Goal: Task Accomplishment & Management: Manage account settings

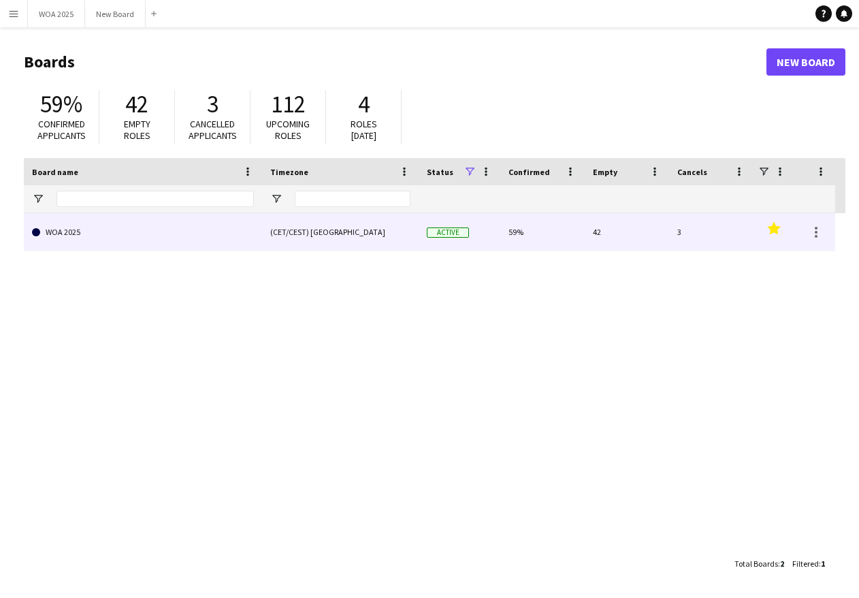
click at [149, 232] on link "WOA 2025" at bounding box center [143, 232] width 222 height 38
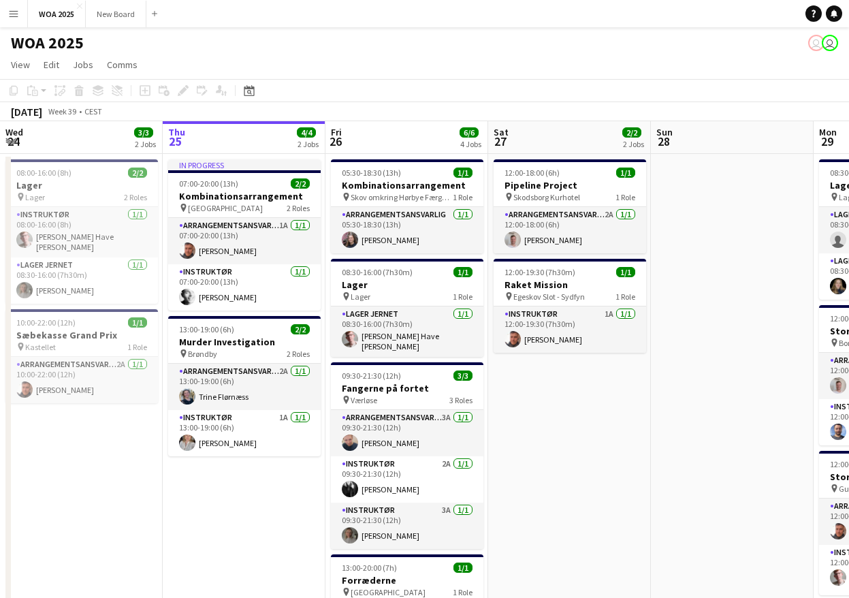
scroll to position [0, 601]
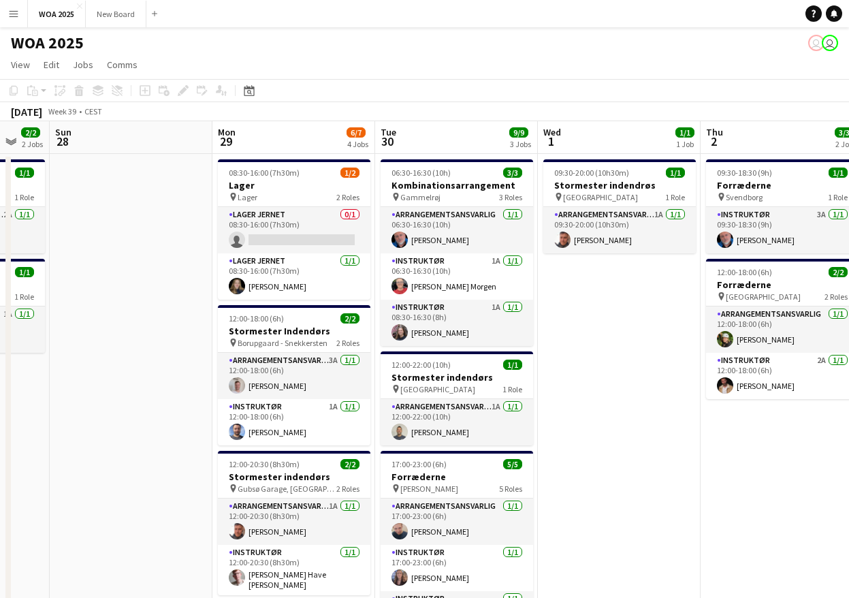
drag, startPoint x: 699, startPoint y: 370, endPoint x: 176, endPoint y: 364, distance: 522.3
click at [97, 373] on app-calendar-viewport "Wed 24 3/3 2 Jobs Thu 25 4/4 2 Jobs Fri 26 6/6 4 Jobs Sat 27 2/2 2 Jobs Sun 28 …" at bounding box center [424, 551] width 849 height 860
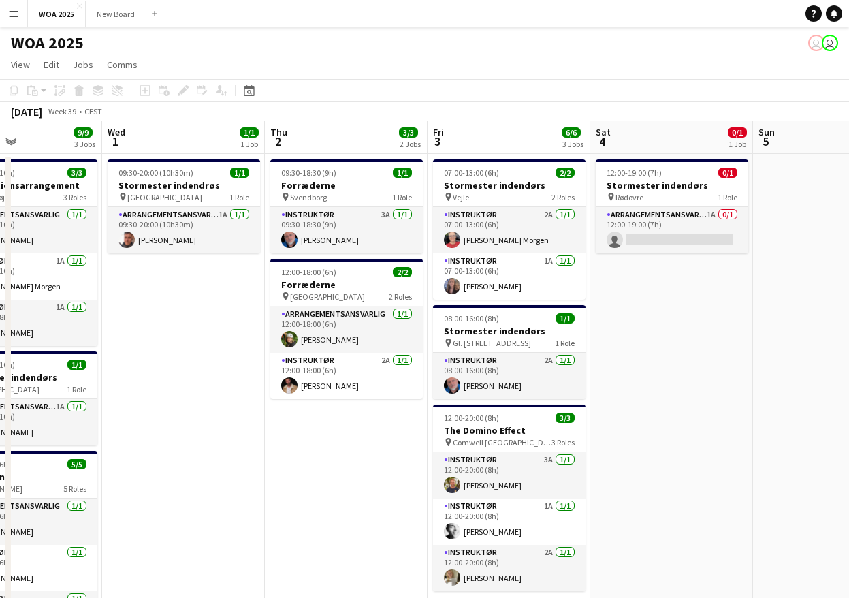
drag, startPoint x: 465, startPoint y: 400, endPoint x: 192, endPoint y: 393, distance: 273.2
click at [192, 393] on app-calendar-viewport "Sun 28 Mon 29 6/7 4 Jobs Tue 30 9/9 3 Jobs Wed 1 1/1 1 Job Thu 2 3/3 2 Jobs Fri…" at bounding box center [424, 551] width 849 height 860
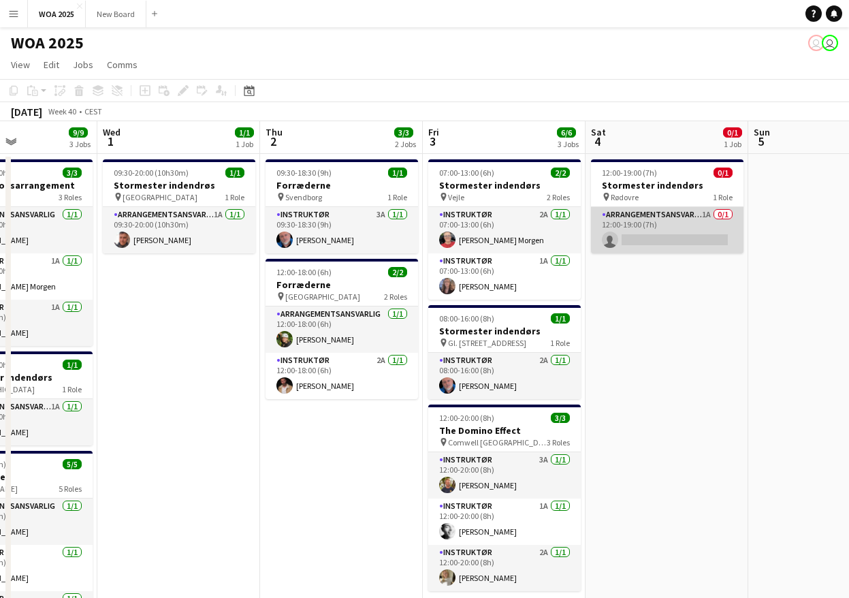
click at [669, 214] on app-card-role "Arrangementsansvarlig 1A 0/1 12:00-19:00 (7h) single-neutral-actions" at bounding box center [667, 230] width 153 height 46
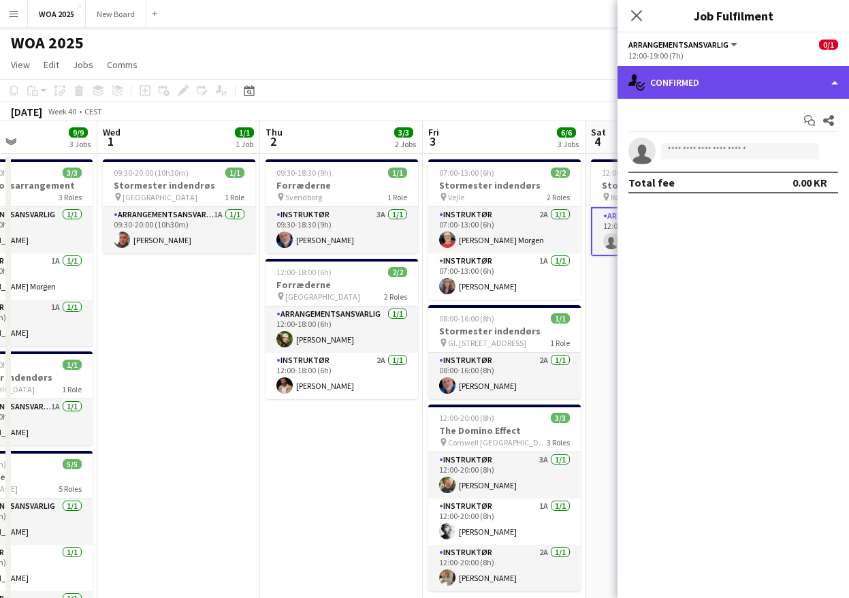
click at [787, 74] on div "single-neutral-actions-check-2 Confirmed" at bounding box center [734, 82] width 232 height 33
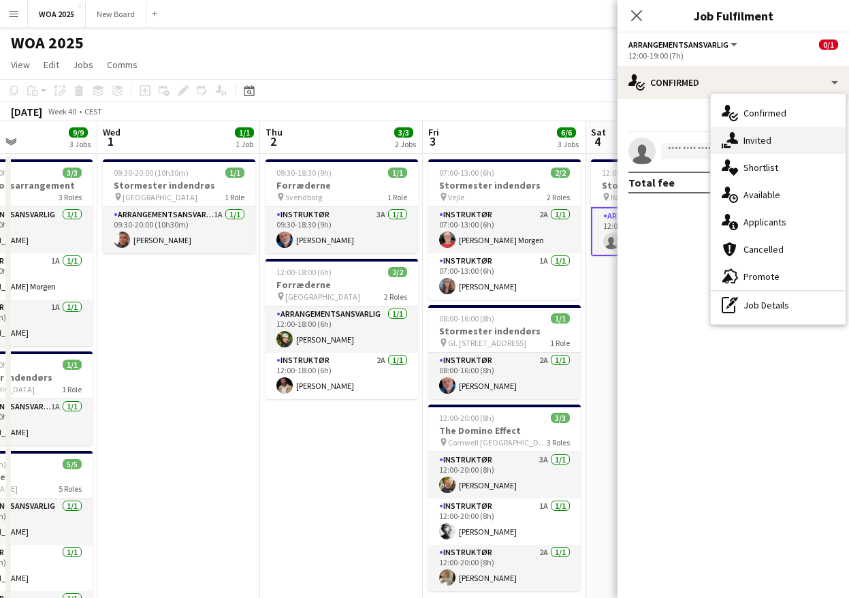
click at [757, 141] on span "Invited" at bounding box center [758, 140] width 28 height 12
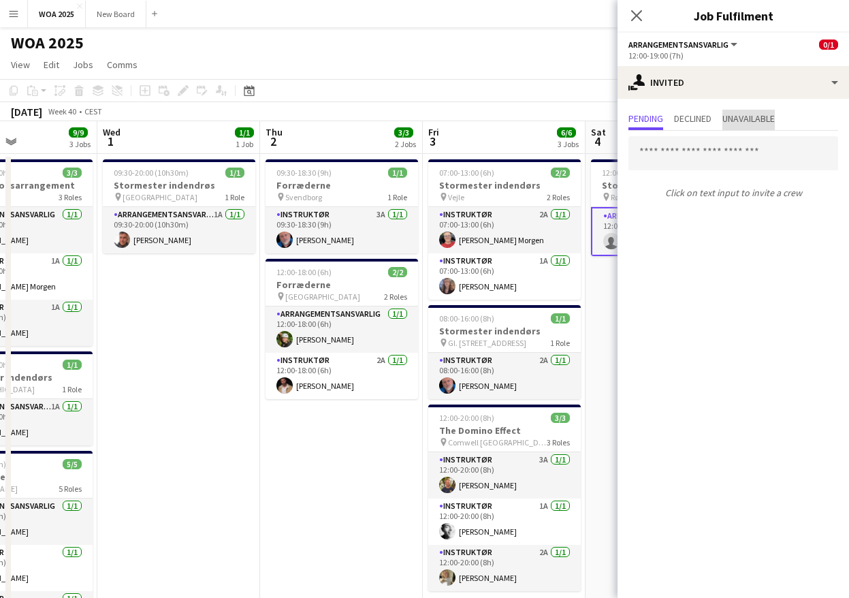
click at [757, 120] on span "Unavailable" at bounding box center [748, 119] width 52 height 10
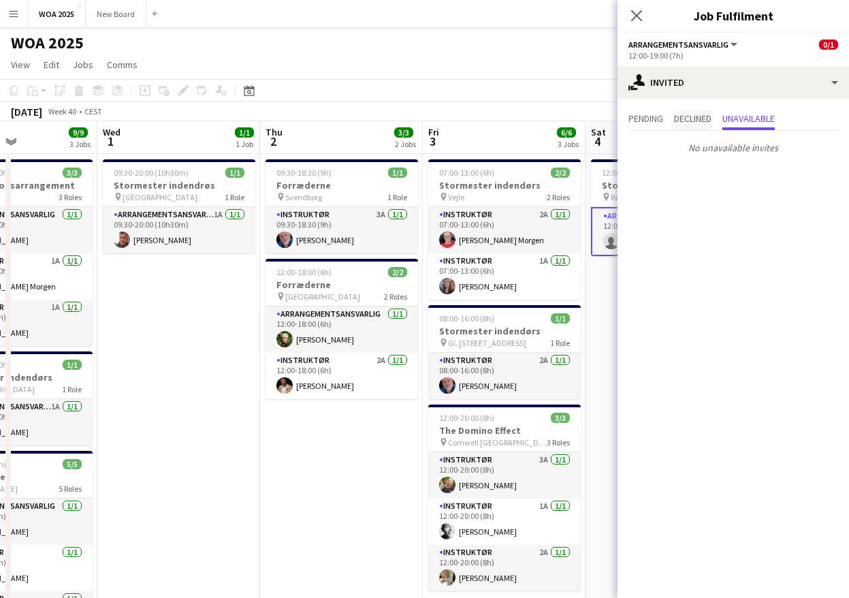
click at [707, 119] on span "Declined" at bounding box center [692, 119] width 37 height 10
click at [644, 122] on span "Pending" at bounding box center [646, 119] width 35 height 10
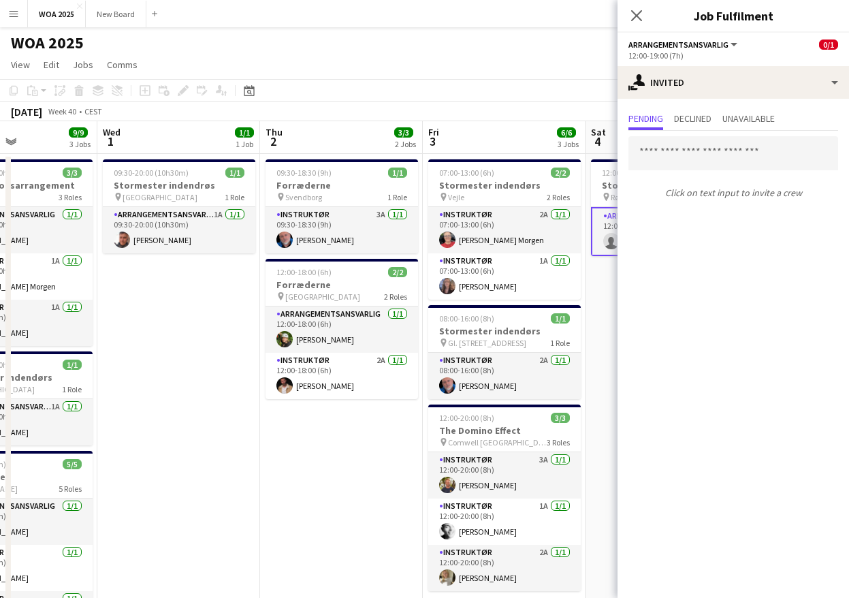
click at [564, 48] on div "WOA 2025 user user" at bounding box center [424, 40] width 849 height 26
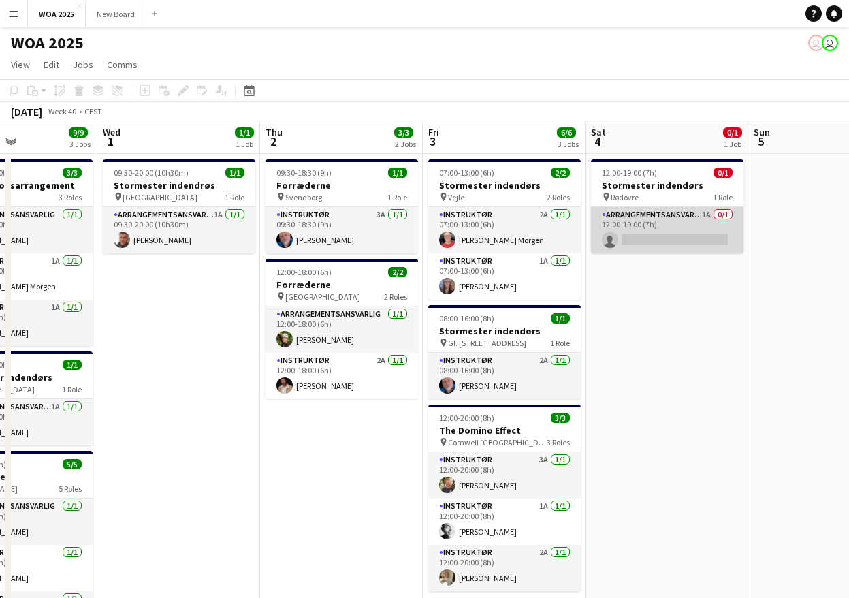
click at [663, 225] on app-card-role "Arrangementsansvarlig 1A 0/1 12:00-19:00 (7h) single-neutral-actions" at bounding box center [667, 230] width 153 height 46
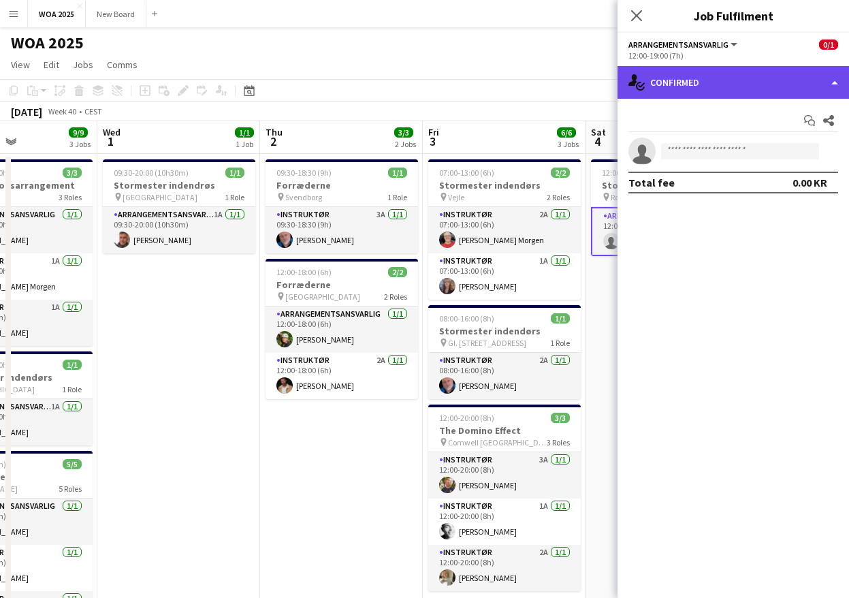
click at [789, 88] on div "single-neutral-actions-check-2 Confirmed" at bounding box center [734, 82] width 232 height 33
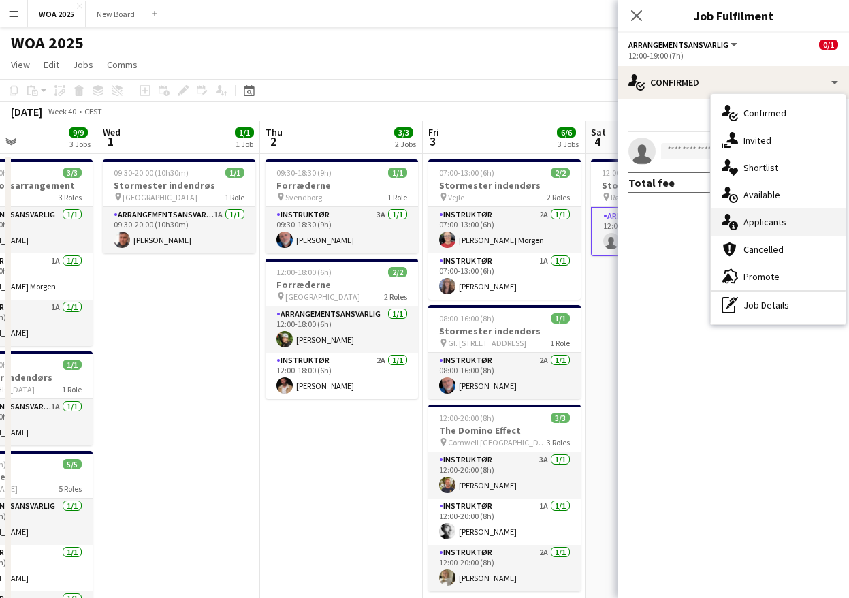
click at [799, 223] on div "single-neutral-actions-information Applicants" at bounding box center [778, 221] width 135 height 27
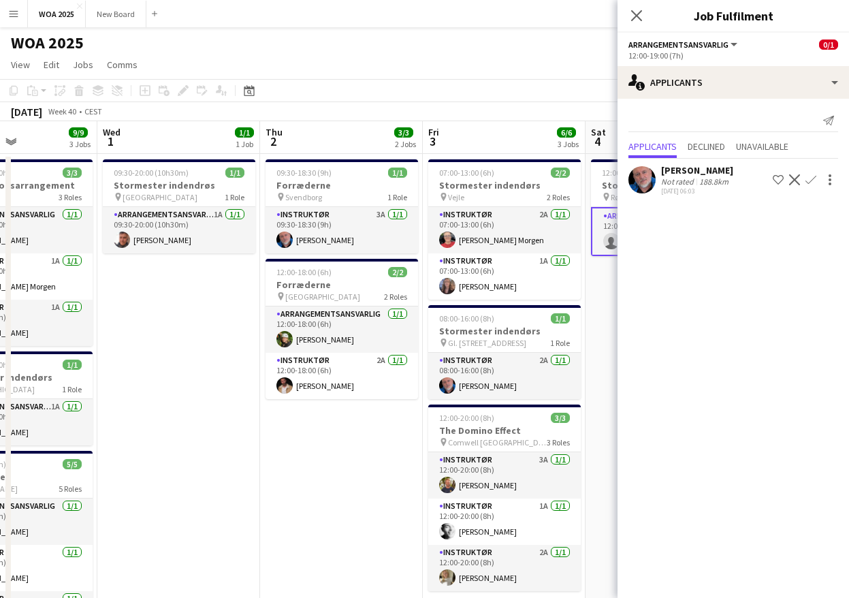
click at [812, 180] on app-icon "Confirm" at bounding box center [811, 179] width 11 height 11
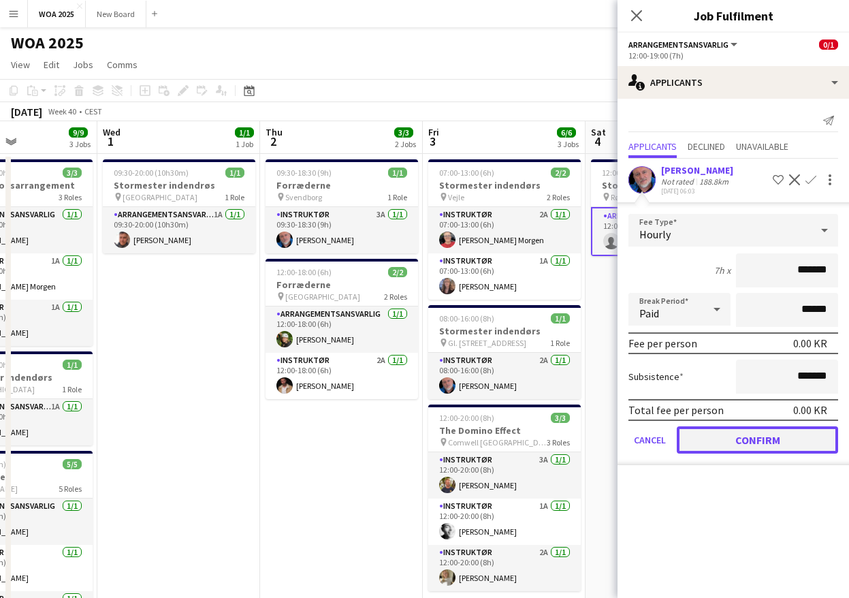
click at [773, 430] on button "Confirm" at bounding box center [757, 439] width 161 height 27
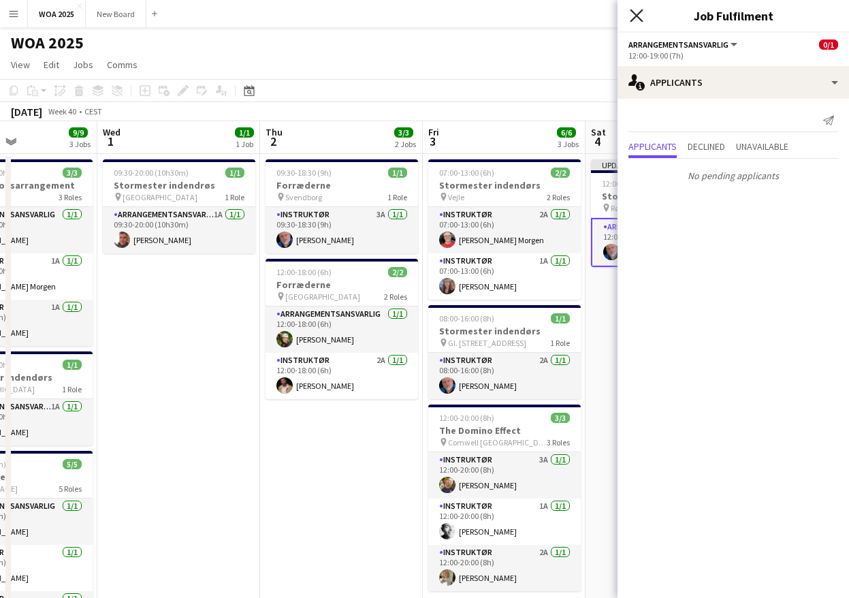
click at [641, 12] on icon at bounding box center [636, 15] width 13 height 13
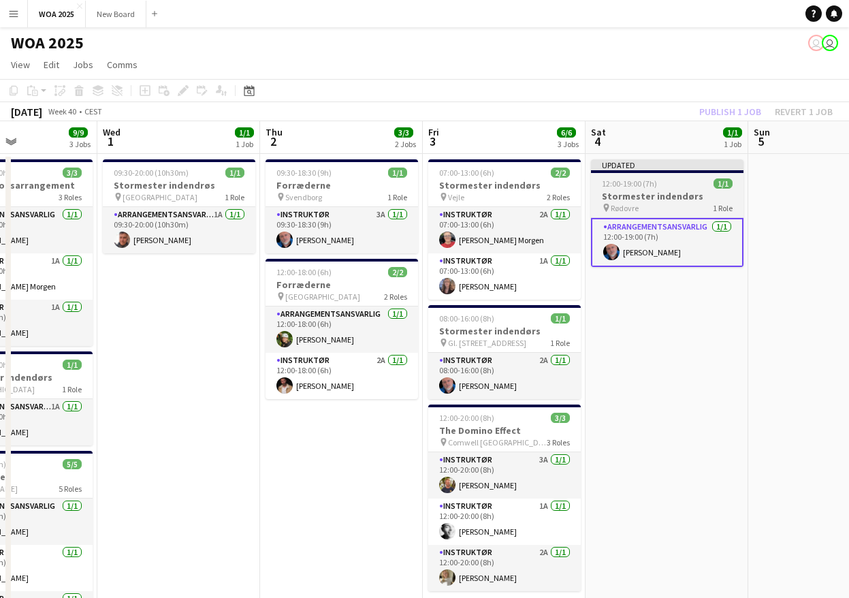
click at [661, 198] on h3 "Stormester indendørs" at bounding box center [667, 196] width 153 height 12
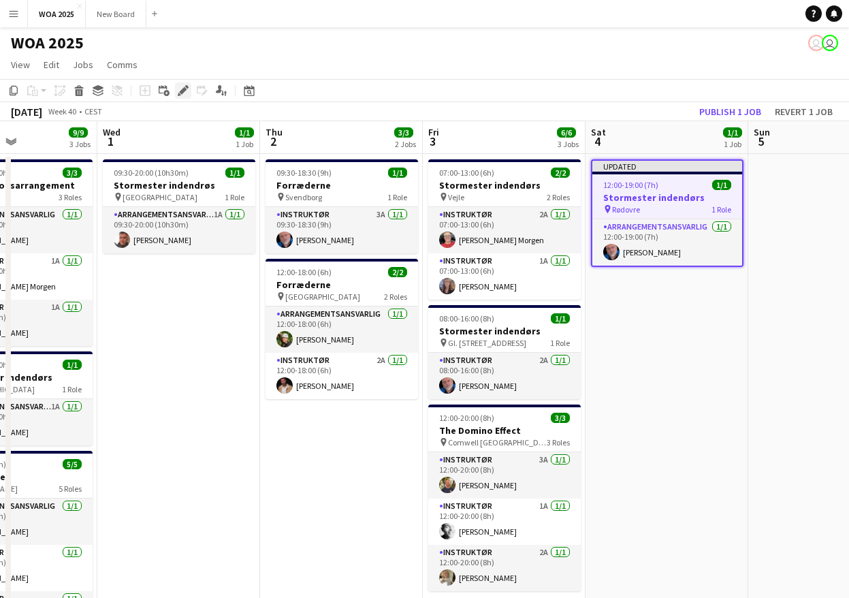
click at [187, 91] on icon "Edit" at bounding box center [183, 90] width 11 height 11
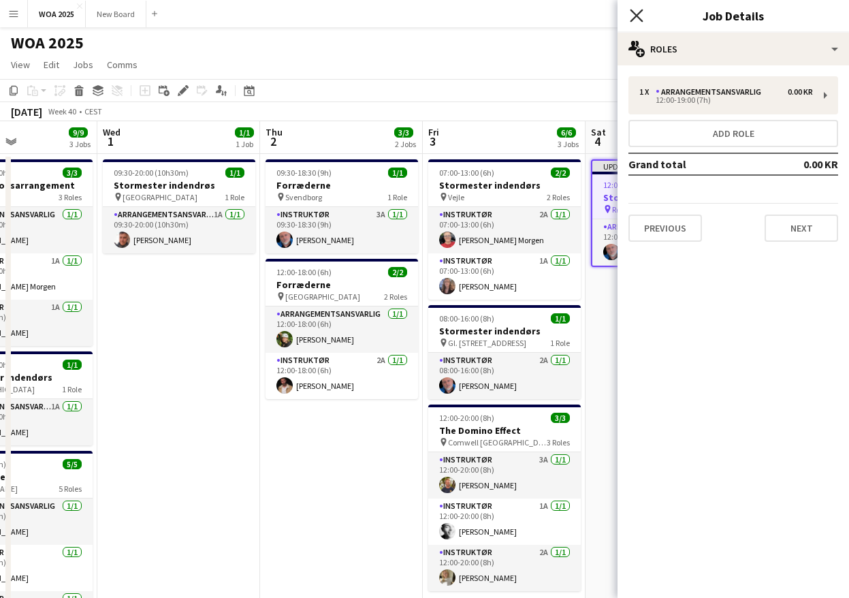
click at [640, 13] on icon at bounding box center [636, 15] width 13 height 13
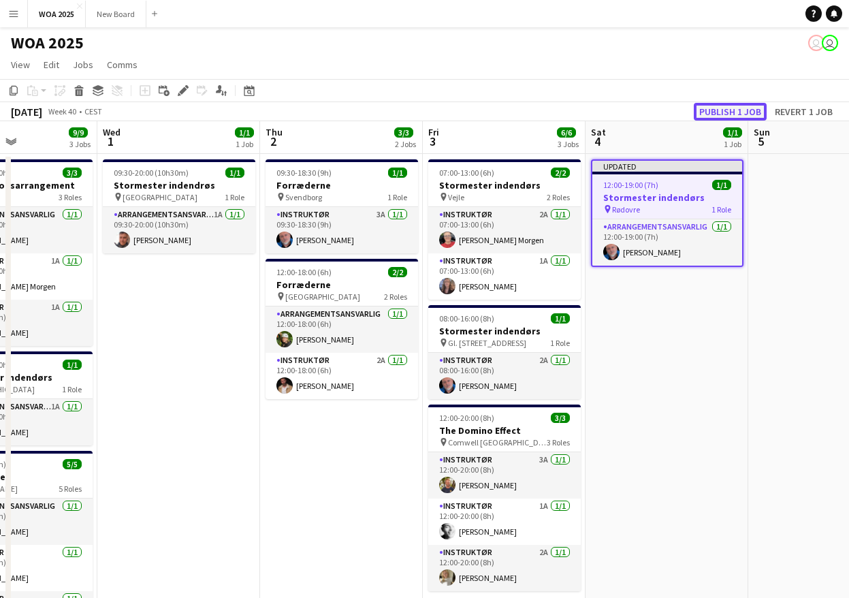
click at [712, 106] on button "Publish 1 job" at bounding box center [730, 112] width 73 height 18
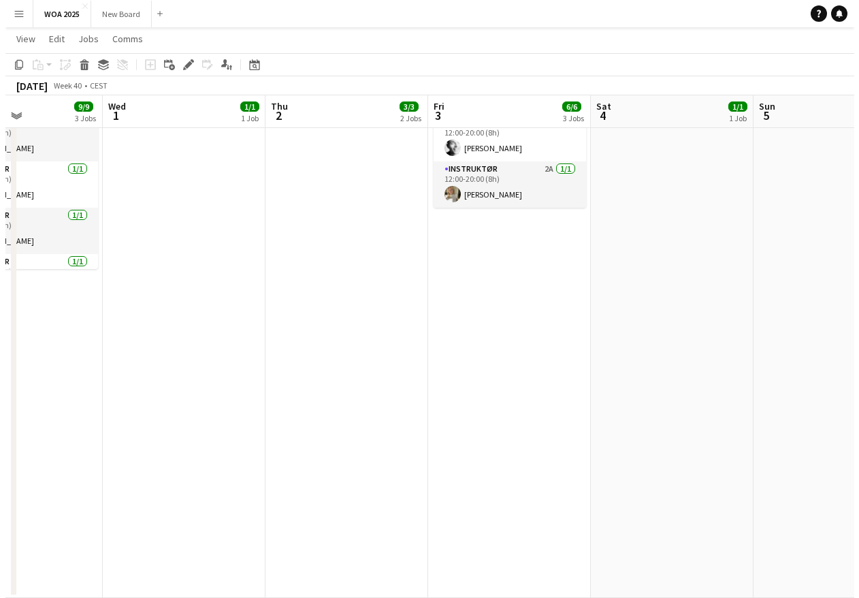
scroll to position [0, 0]
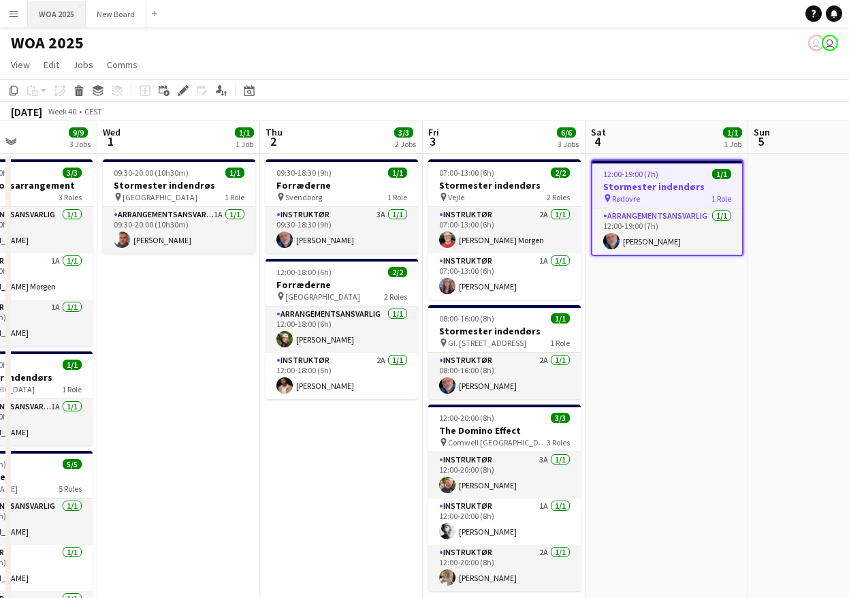
click at [52, 18] on button "WOA 2025 Close" at bounding box center [57, 14] width 58 height 27
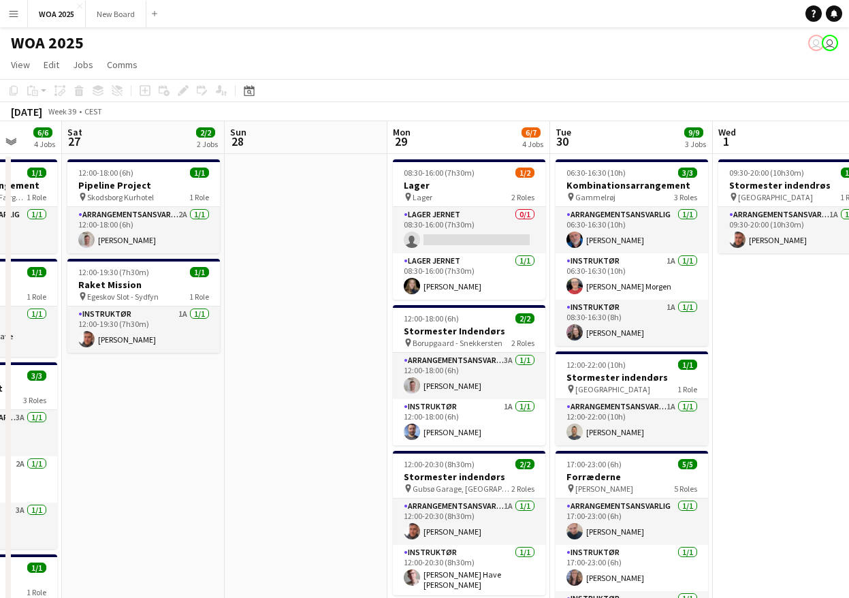
scroll to position [0, 446]
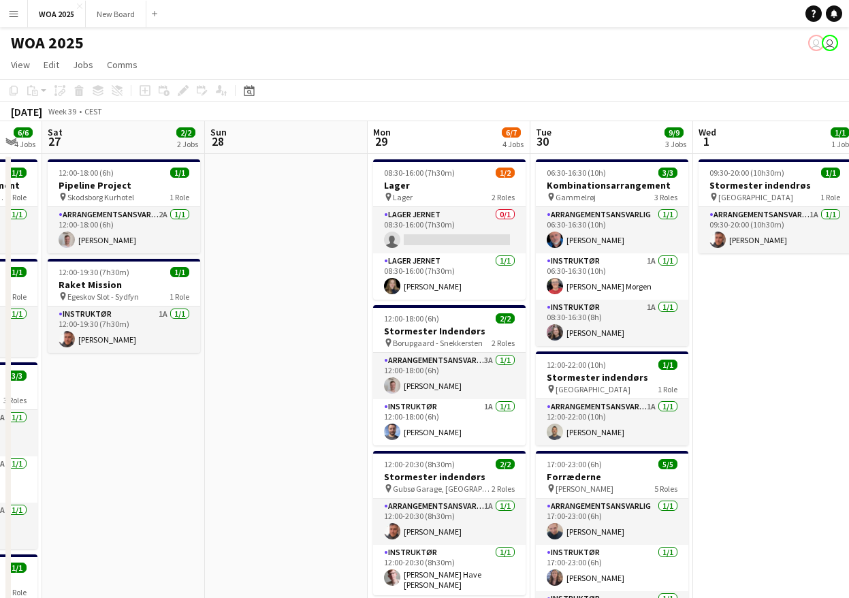
drag, startPoint x: 518, startPoint y: 411, endPoint x: 165, endPoint y: 366, distance: 355.0
click at [165, 366] on app-calendar-viewport "Wed 24 3/3 2 Jobs Thu 25 4/4 2 Jobs Fri 26 6/6 4 Jobs Sat 27 2/2 2 Jobs Sun 28 …" at bounding box center [424, 551] width 849 height 860
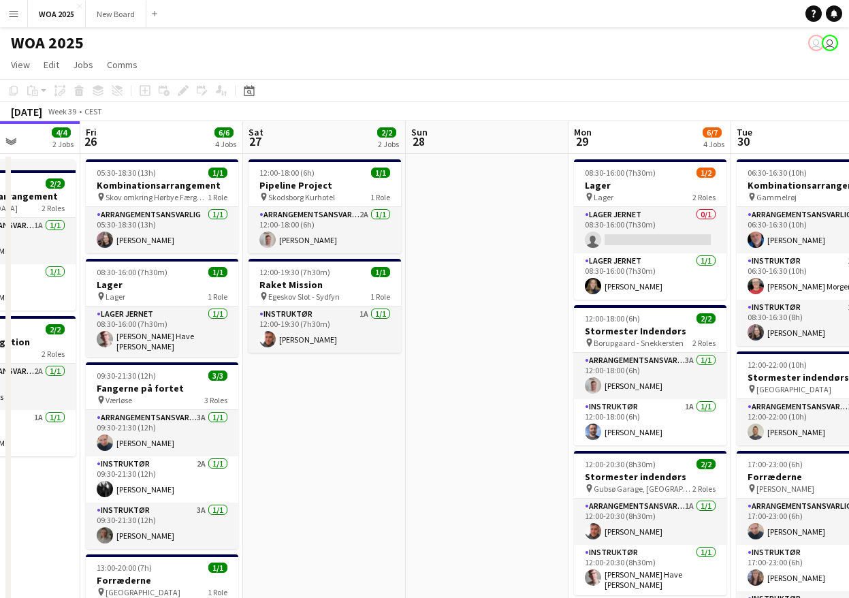
drag, startPoint x: 165, startPoint y: 365, endPoint x: 529, endPoint y: 349, distance: 364.7
click at [529, 349] on app-calendar-viewport "Tue 23 9/10 6 Jobs Wed 24 3/3 2 Jobs Thu 25 4/4 2 Jobs Fri 26 6/6 4 Jobs Sat 27…" at bounding box center [424, 551] width 849 height 860
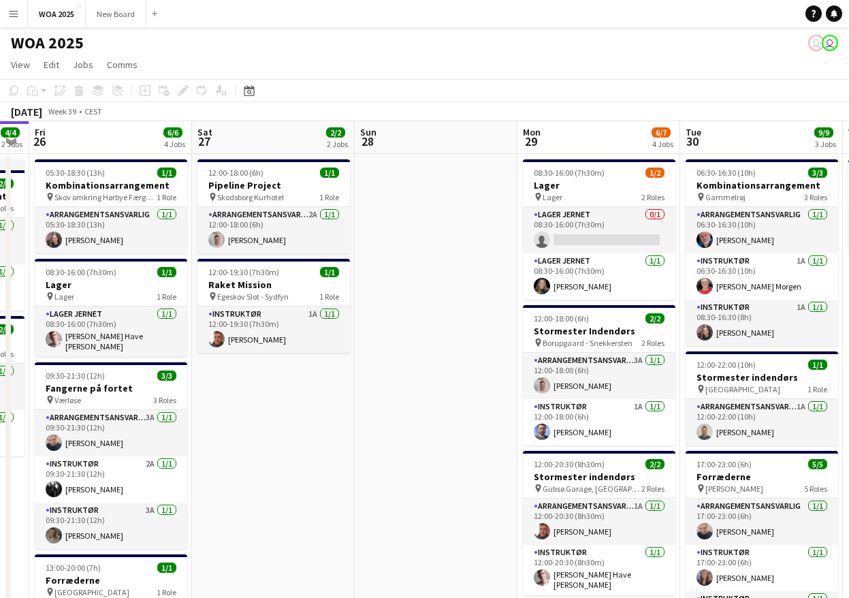
scroll to position [0, 388]
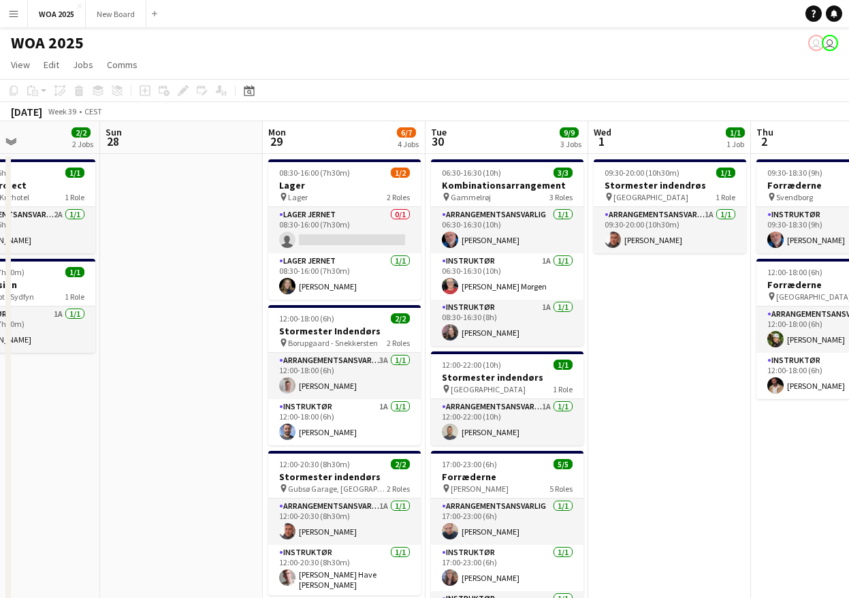
drag, startPoint x: 599, startPoint y: 419, endPoint x: 132, endPoint y: 360, distance: 470.9
click at [132, 360] on app-calendar-viewport "Thu 25 4/4 2 Jobs Fri 26 6/6 4 Jobs Sat 27 2/2 2 Jobs Sun 28 Mon 29 6/7 4 Jobs …" at bounding box center [424, 551] width 849 height 860
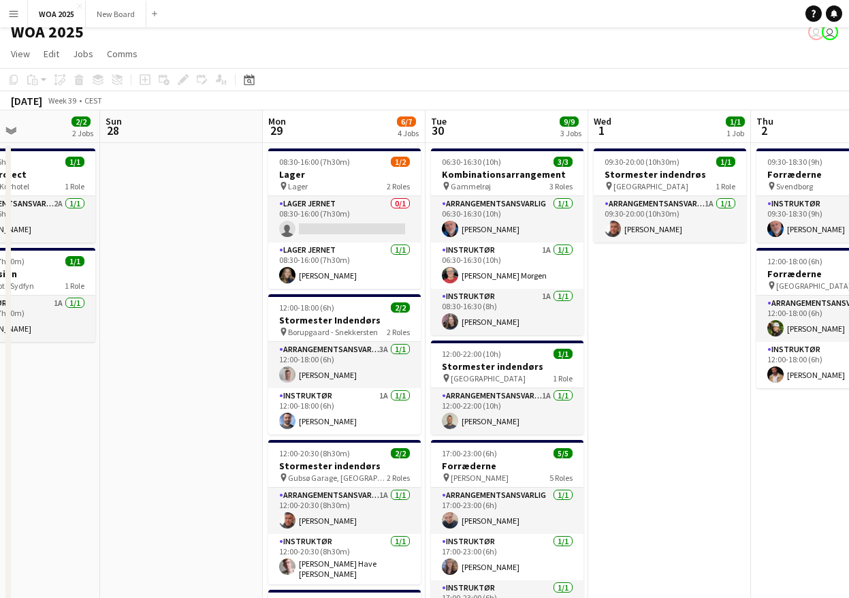
scroll to position [0, 0]
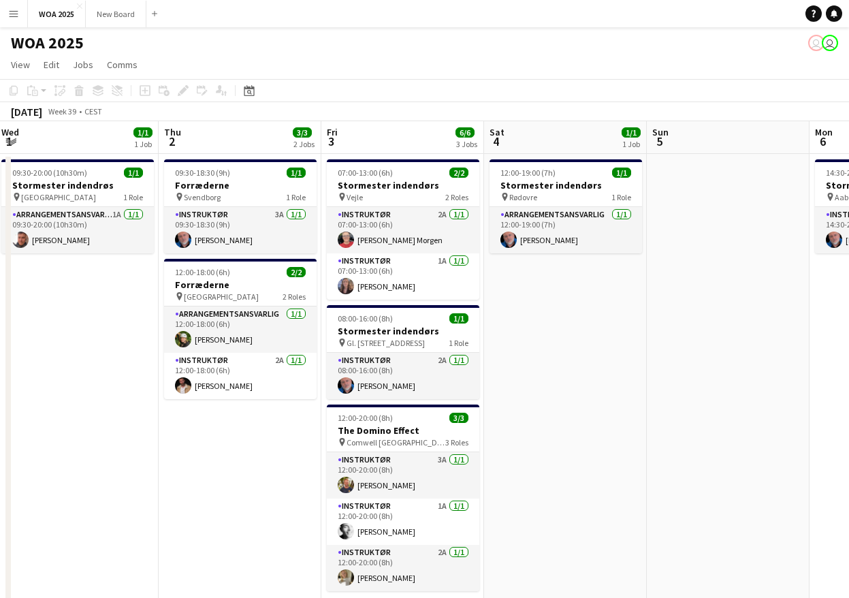
drag, startPoint x: 681, startPoint y: 426, endPoint x: 88, endPoint y: 358, distance: 597.0
click at [88, 358] on app-calendar-viewport "Sat 27 2/2 2 Jobs Sun 28 Mon 29 6/7 4 Jobs Tue 30 9/9 3 Jobs Wed 1 1/1 1 Job Th…" at bounding box center [424, 551] width 849 height 860
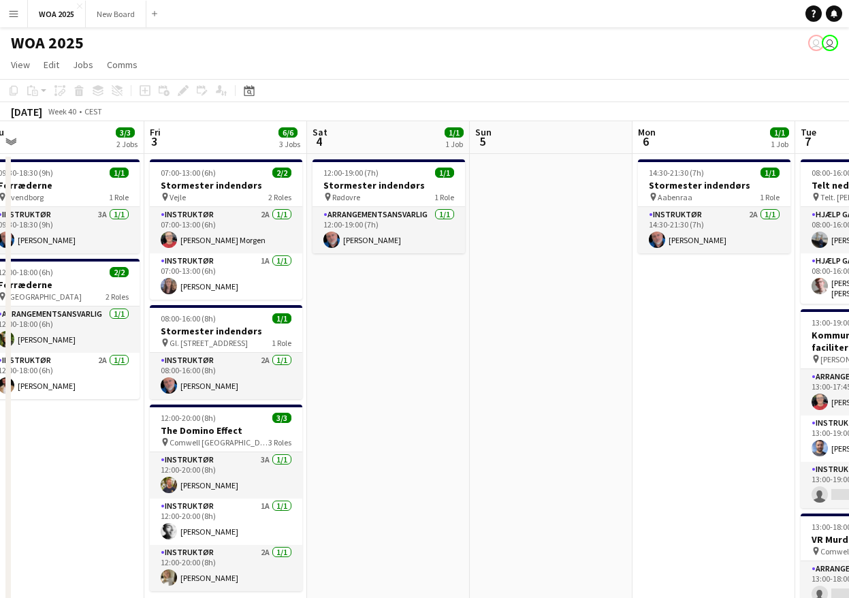
drag, startPoint x: 601, startPoint y: 414, endPoint x: 448, endPoint y: 414, distance: 152.5
click at [439, 417] on app-calendar-viewport "Mon 29 6/7 4 Jobs Tue 30 9/9 3 Jobs Wed 1 1/1 1 Job Thu 2 3/3 2 Jobs Fri 3 6/6 …" at bounding box center [424, 551] width 849 height 860
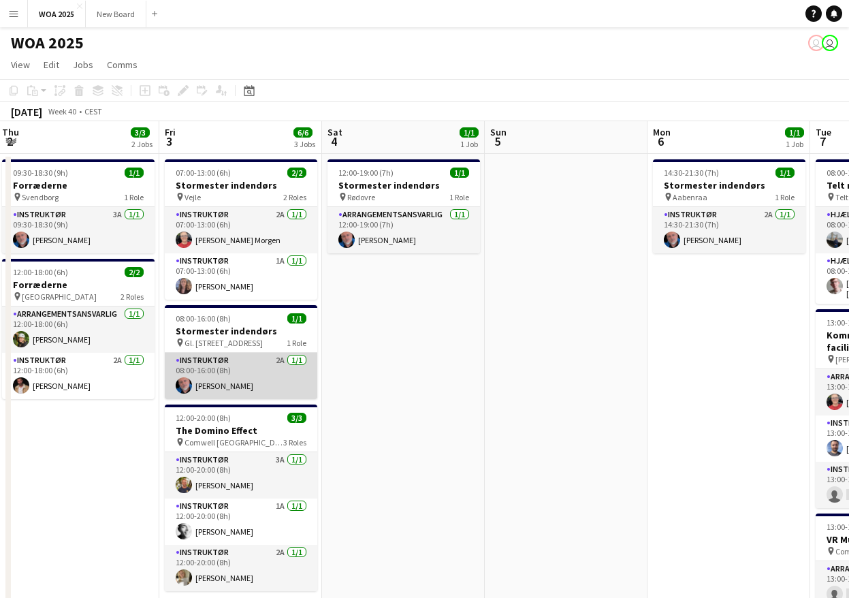
click at [277, 381] on app-card-role "Instruktør 2A [DATE] 08:00-16:00 (8h) [PERSON_NAME]" at bounding box center [241, 376] width 153 height 46
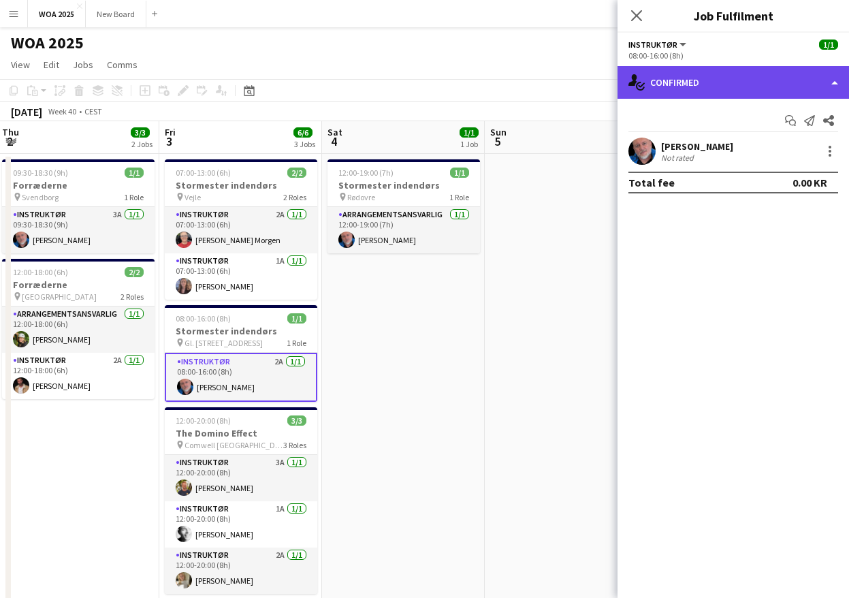
click at [790, 86] on div "single-neutral-actions-check-2 Confirmed" at bounding box center [734, 82] width 232 height 33
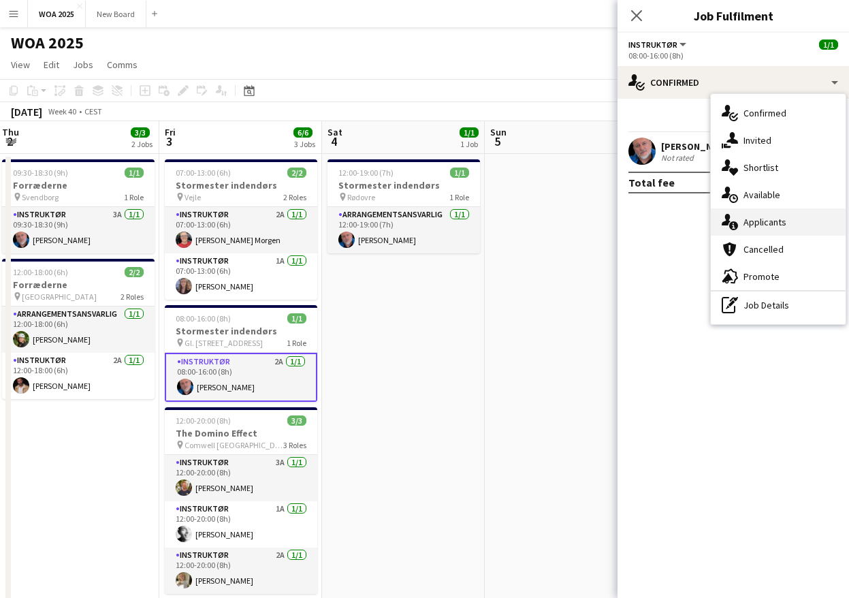
click at [813, 226] on div "single-neutral-actions-information Applicants" at bounding box center [778, 221] width 135 height 27
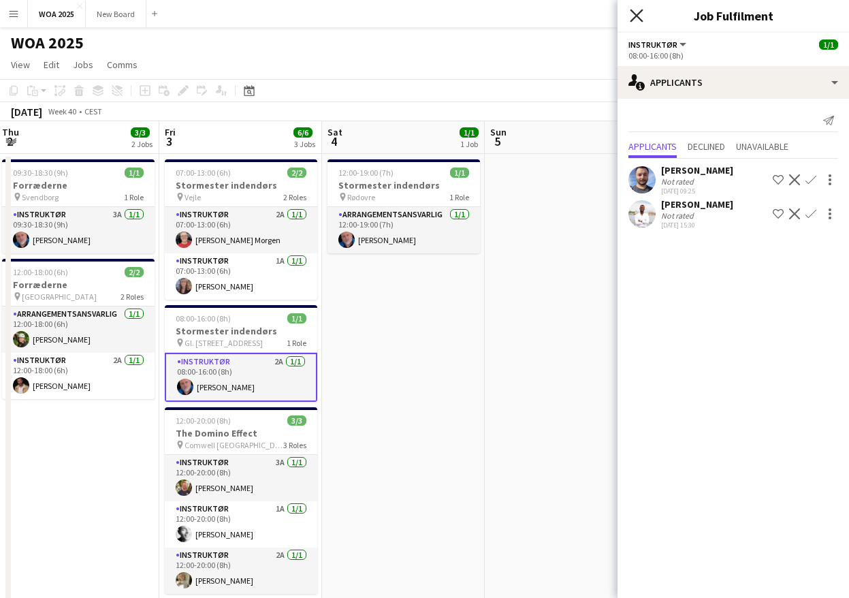
click at [639, 17] on icon at bounding box center [636, 15] width 13 height 13
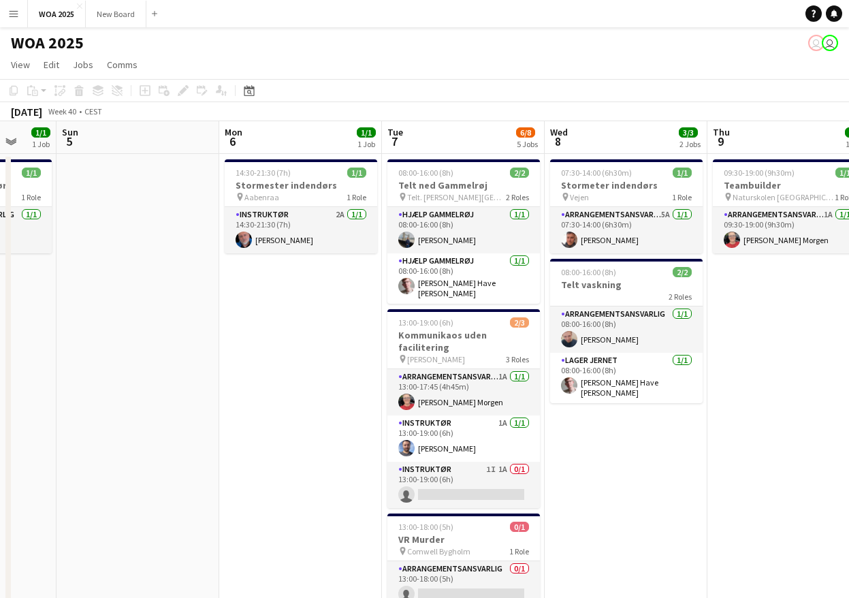
scroll to position [0, 598]
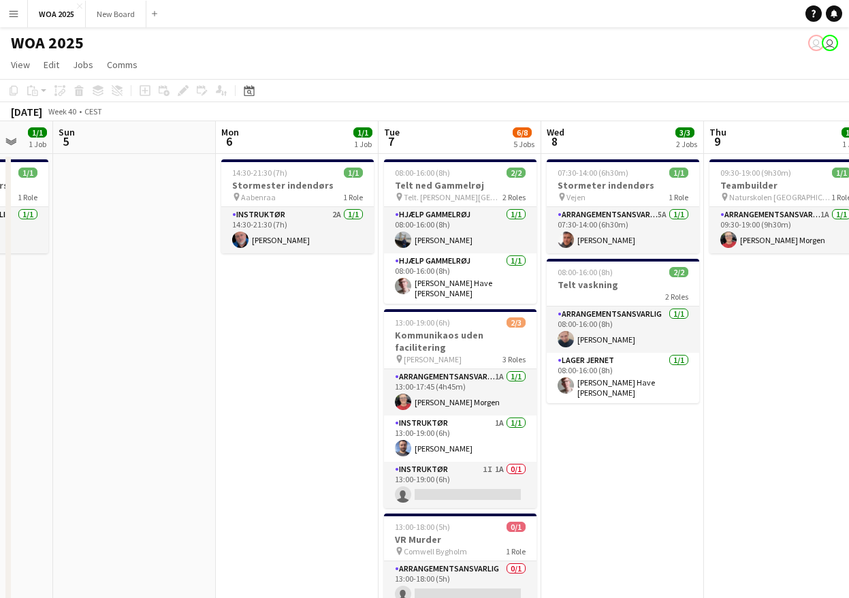
drag, startPoint x: 545, startPoint y: 363, endPoint x: 213, endPoint y: 351, distance: 332.5
click at [213, 351] on app-calendar-viewport "Wed 1 1/1 1 Job Thu 2 3/3 2 Jobs Fri 3 6/6 3 Jobs Sat 4 1/1 1 Job Sun 5 Mon 6 1…" at bounding box center [424, 551] width 849 height 860
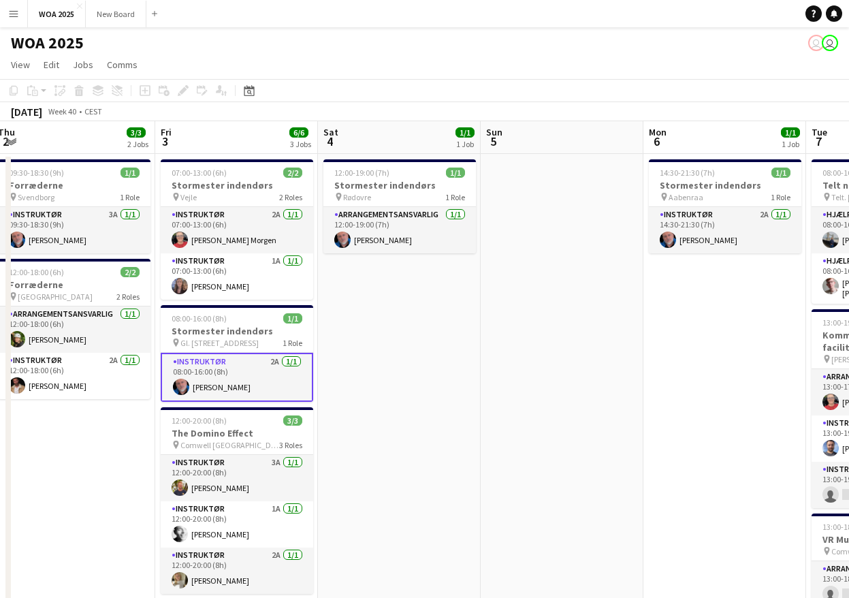
scroll to position [0, 426]
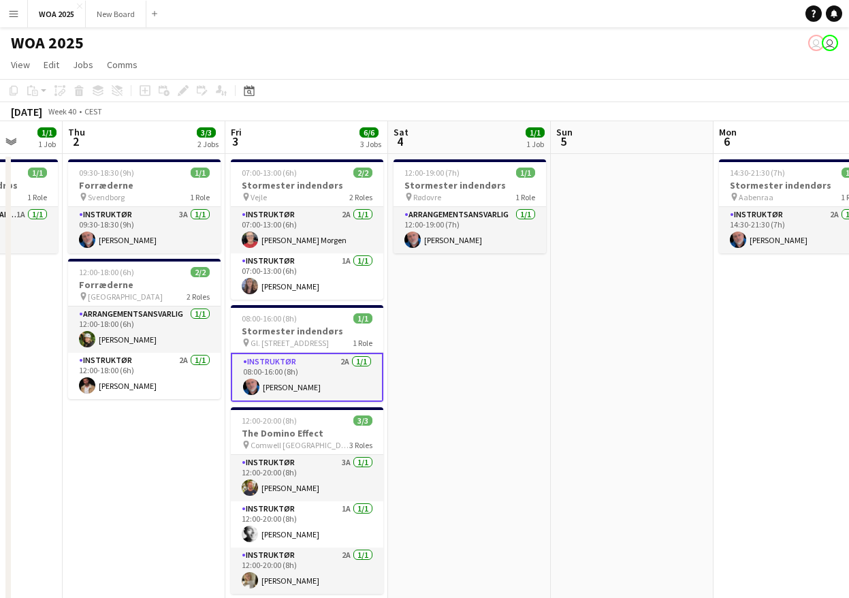
drag, startPoint x: 302, startPoint y: 316, endPoint x: 800, endPoint y: 191, distance: 513.3
click at [800, 191] on app-calendar-viewport "Mon 29 6/7 4 Jobs Tue 30 9/9 3 Jobs Wed 1 1/1 1 Job Thu 2 3/3 2 Jobs Fri 3 6/6 …" at bounding box center [424, 551] width 849 height 860
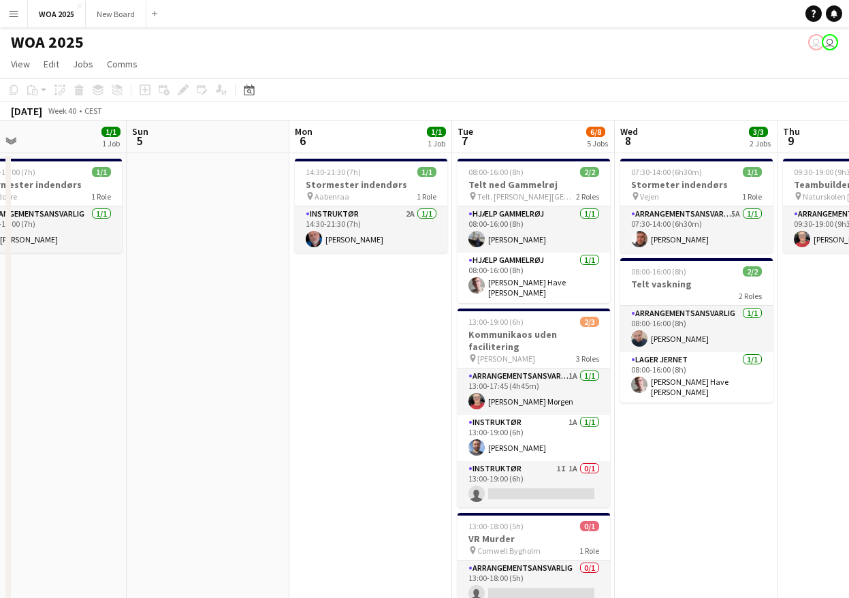
scroll to position [0, 529]
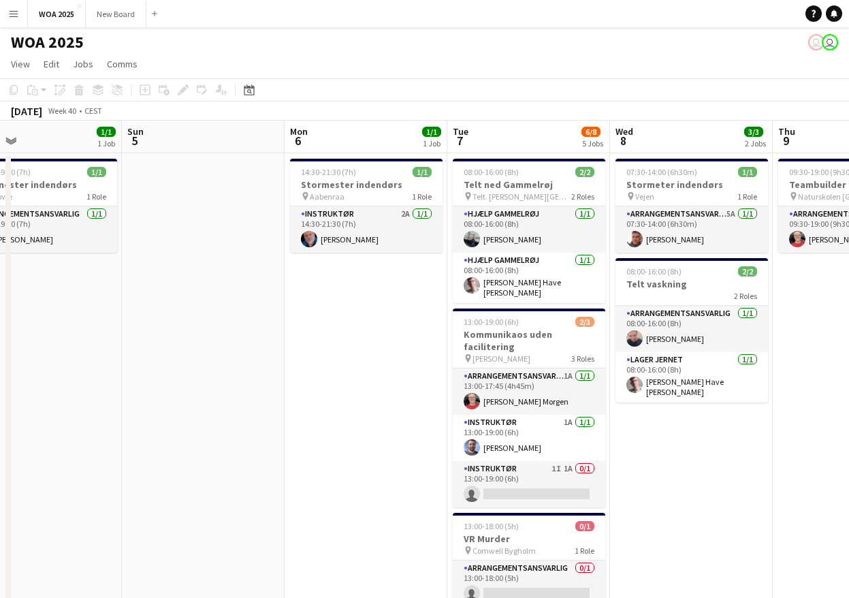
drag, startPoint x: 775, startPoint y: 364, endPoint x: 407, endPoint y: 366, distance: 367.7
click at [407, 366] on app-calendar-viewport "Wed 1 1/1 1 Job Thu 2 3/3 2 Jobs Fri 3 6/6 3 Jobs Sat 4 1/1 1 Job Sun 5 Mon 6 1…" at bounding box center [424, 551] width 849 height 860
